Goal: Navigation & Orientation: Find specific page/section

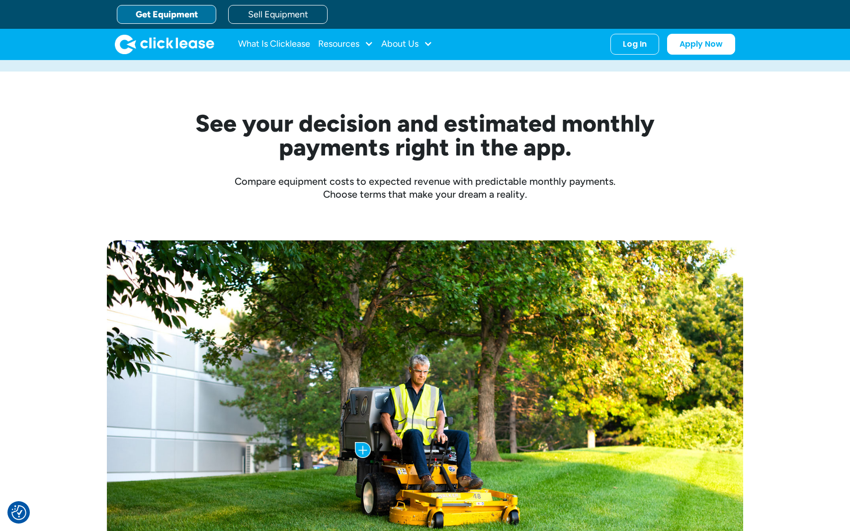
scroll to position [211, 0]
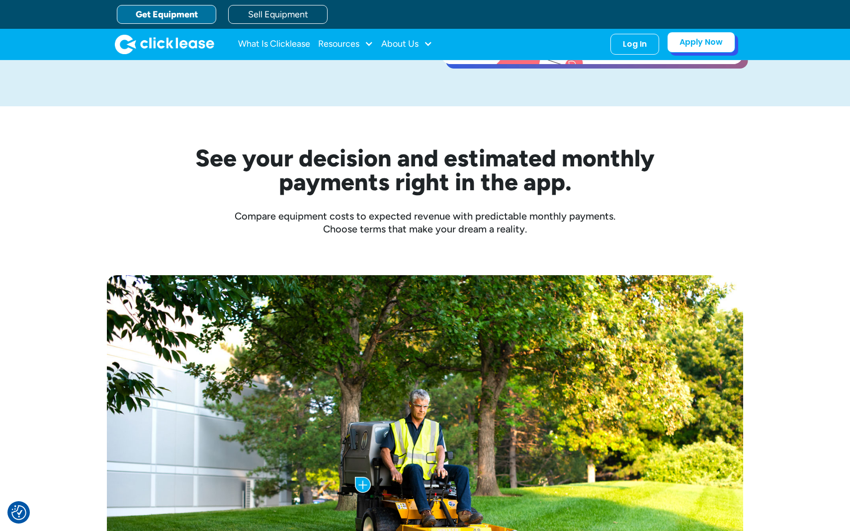
click at [686, 50] on link "Apply Now" at bounding box center [701, 42] width 68 height 21
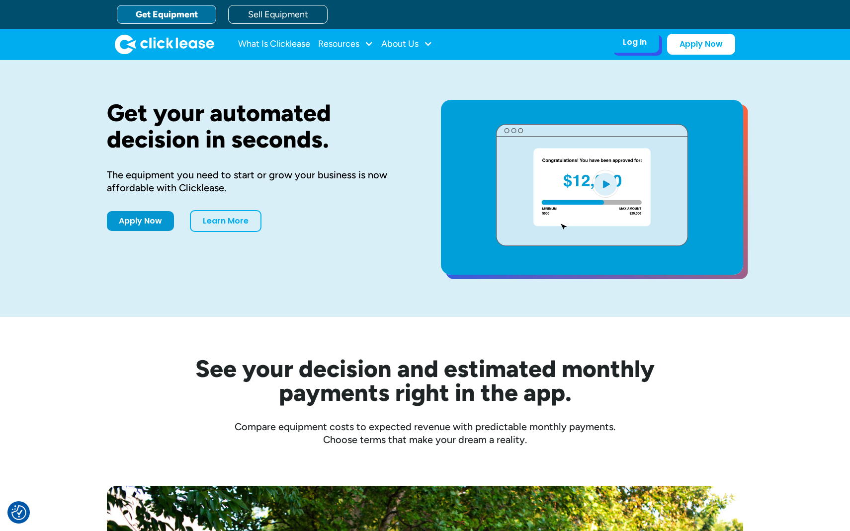
click at [652, 46] on div "Log In Account login I use Clicklease to get my equipment Partner Portal I offe…" at bounding box center [634, 42] width 49 height 21
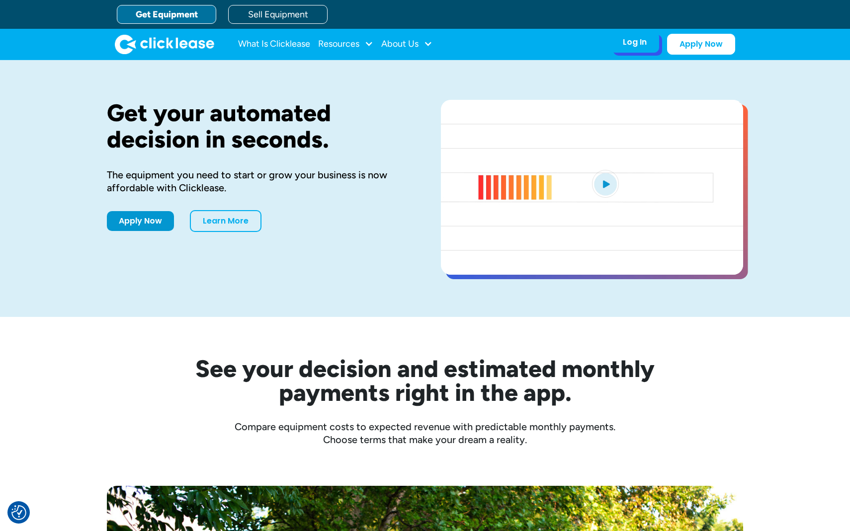
click at [653, 46] on div "Log In Account login I use Clicklease to get my equipment Partner Portal I offe…" at bounding box center [634, 42] width 49 height 21
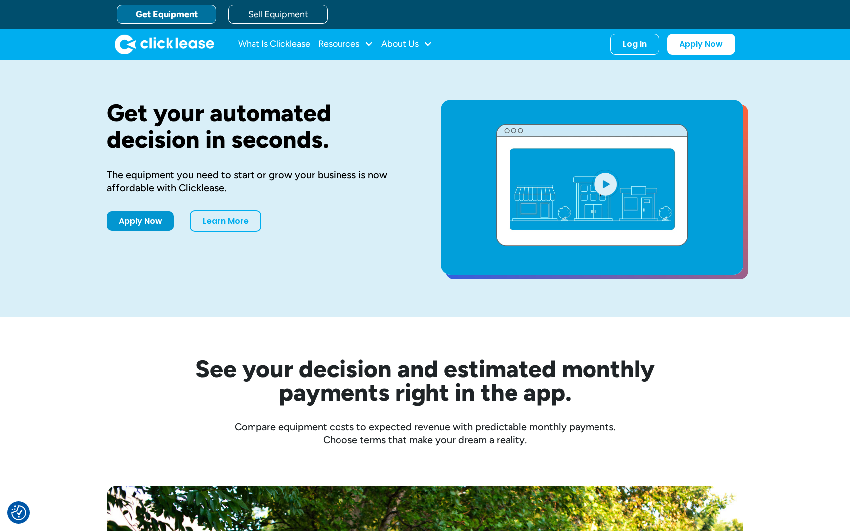
click at [552, 78] on div "Get your automated decision in seconds. The equipment you need to start or grow…" at bounding box center [425, 188] width 636 height 257
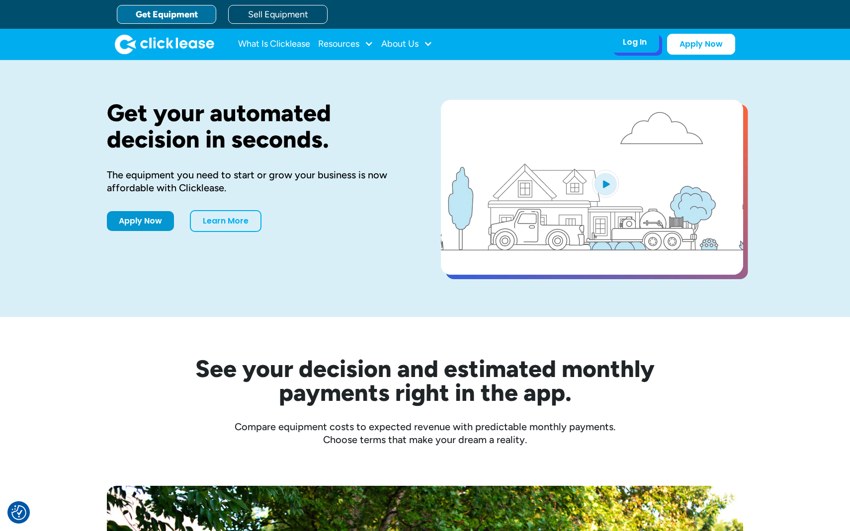
click at [630, 42] on div "Log In" at bounding box center [635, 42] width 24 height 10
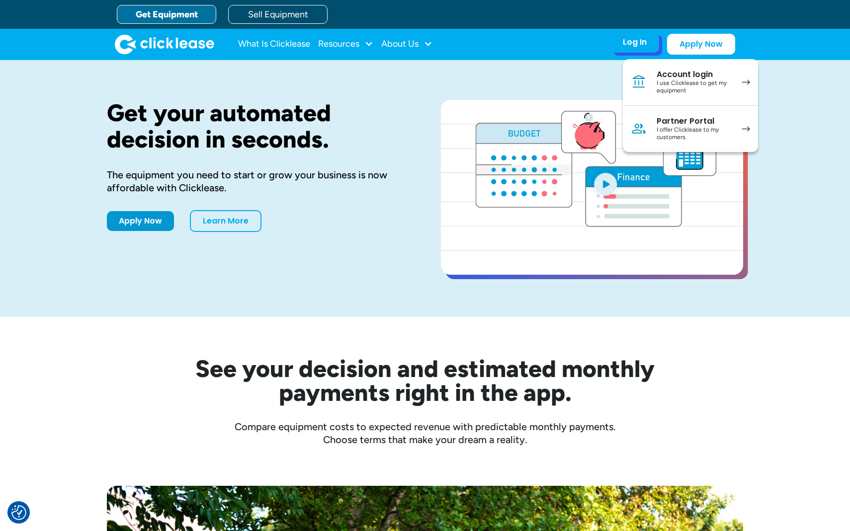
click at [675, 134] on div "I offer Clicklease to my customers." at bounding box center [693, 133] width 75 height 15
